Goal: Communication & Community: Ask a question

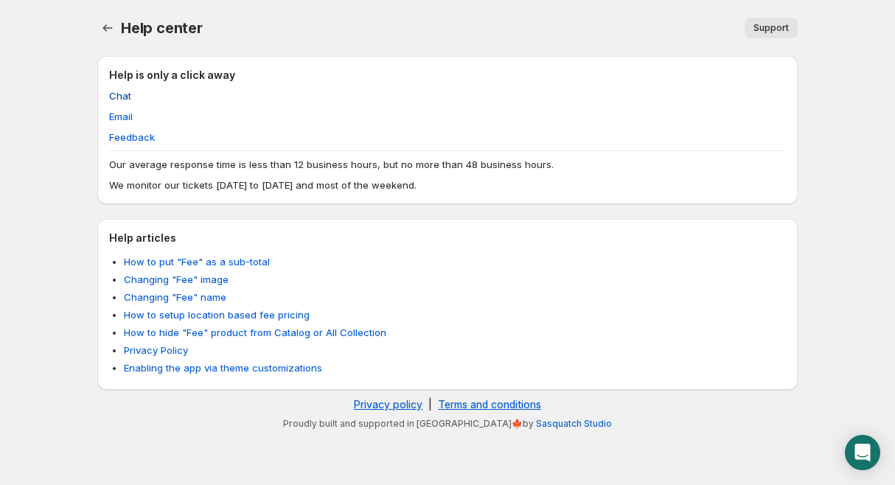
click at [126, 97] on span "Chat" at bounding box center [120, 95] width 22 height 15
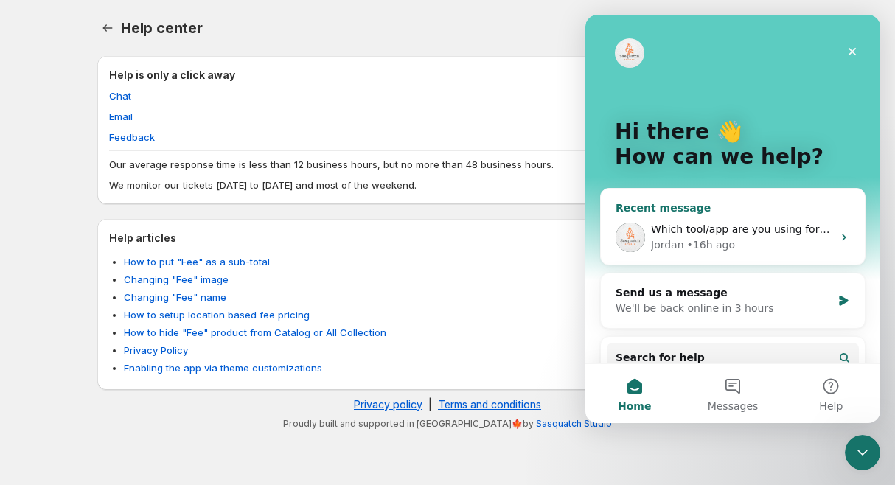
click at [784, 240] on div "Jordan • 16h ago" at bounding box center [741, 244] width 181 height 15
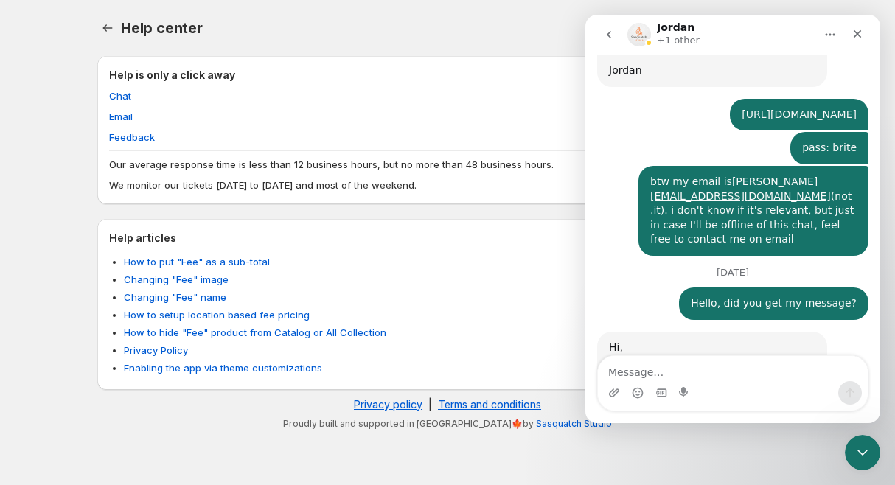
scroll to position [995, 0]
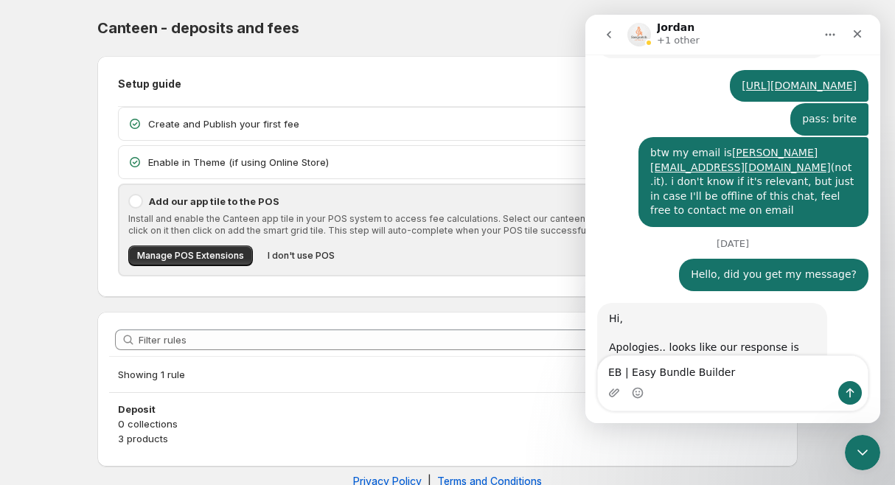
scroll to position [1009, 0]
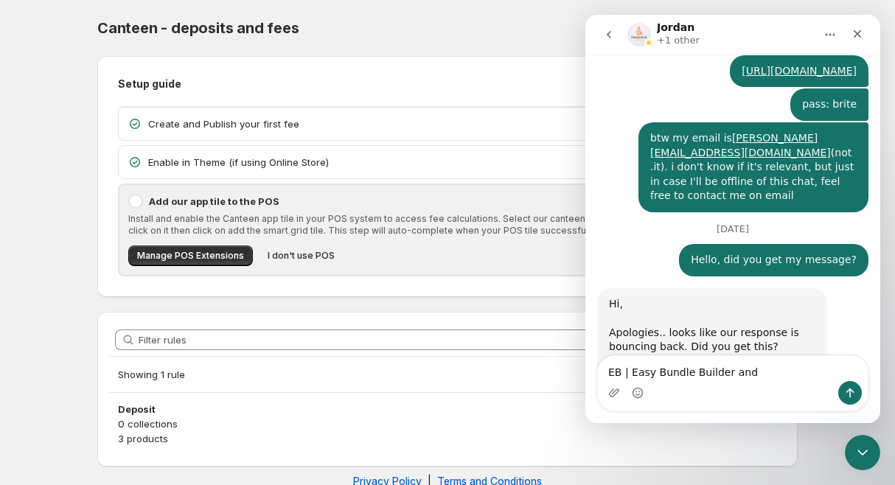
click at [606, 374] on textarea "EB | Easy Bundle Builder and" at bounding box center [733, 368] width 270 height 25
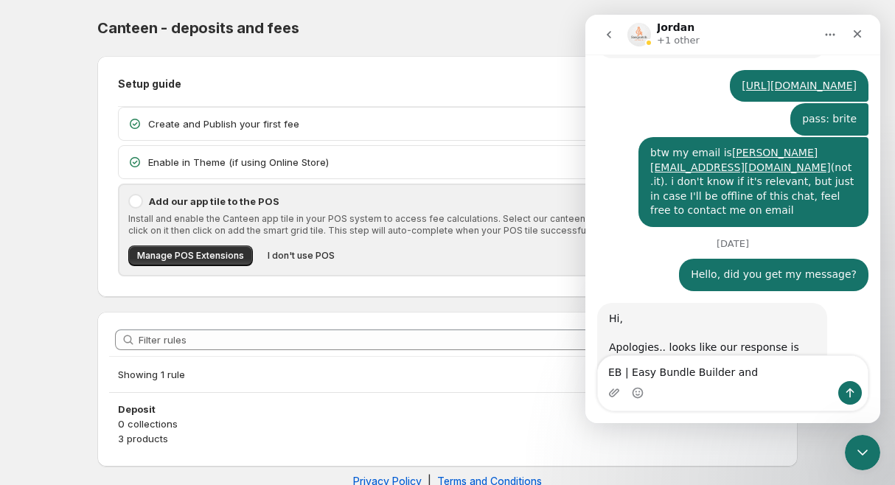
click at [757, 368] on textarea "EB | Easy Bundle Builder and" at bounding box center [733, 368] width 270 height 25
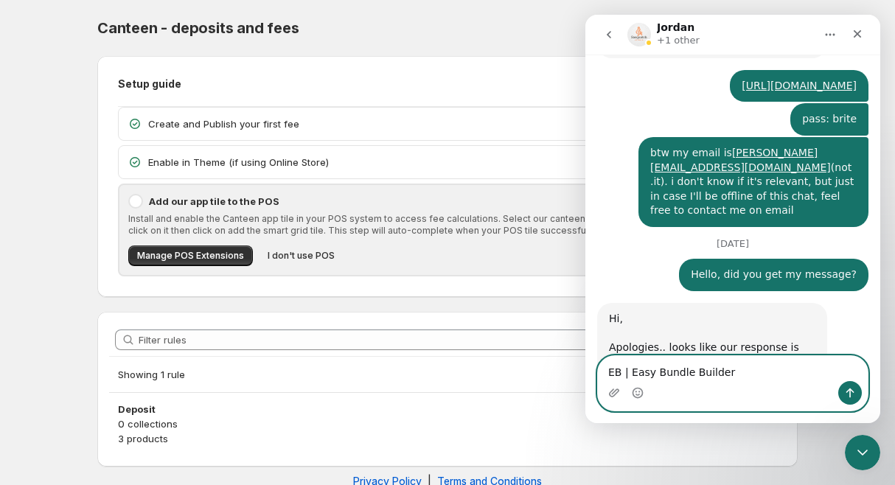
type textarea "EB | Easy Bundle Builder"
click at [844, 394] on icon "Send a message…" at bounding box center [850, 393] width 12 height 12
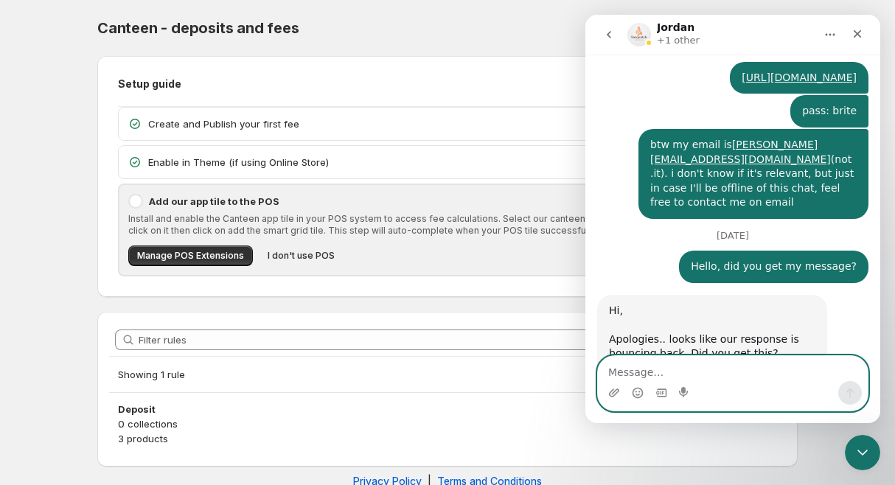
scroll to position [1059, 0]
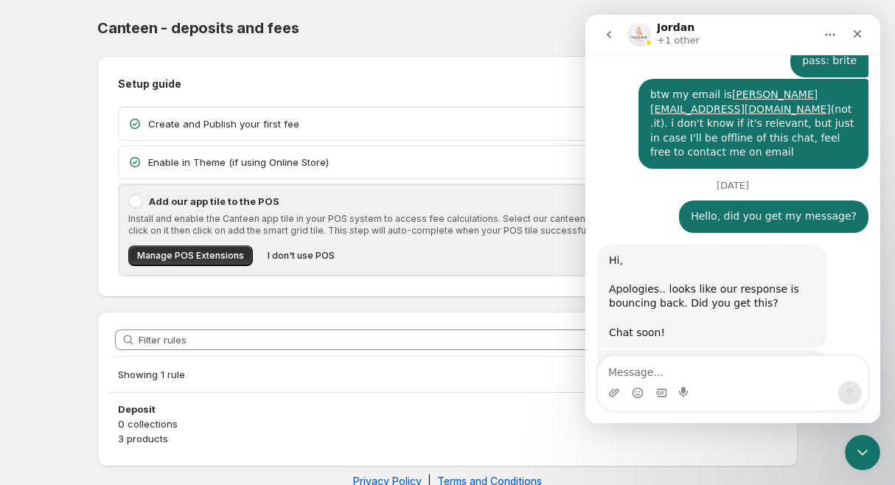
scroll to position [1059, 0]
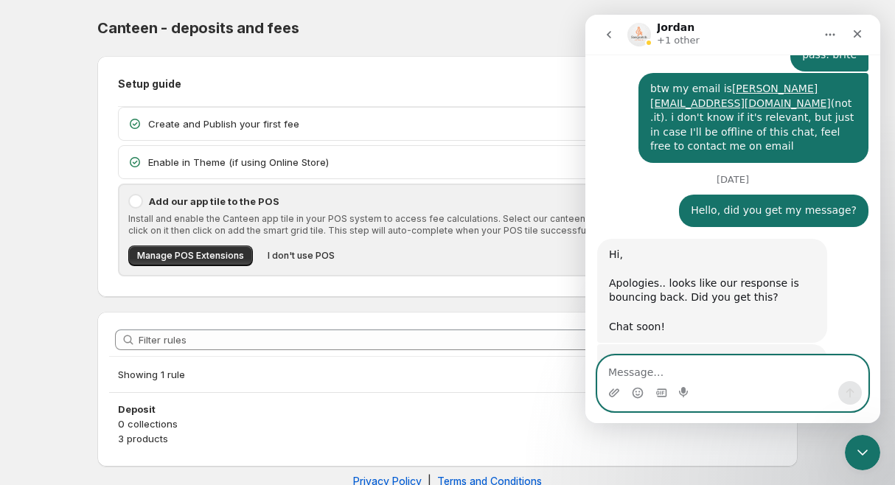
paste textarea "[DOMAIN_NAME]"
type textarea "[DOMAIN_NAME]"
